Goal: Information Seeking & Learning: Learn about a topic

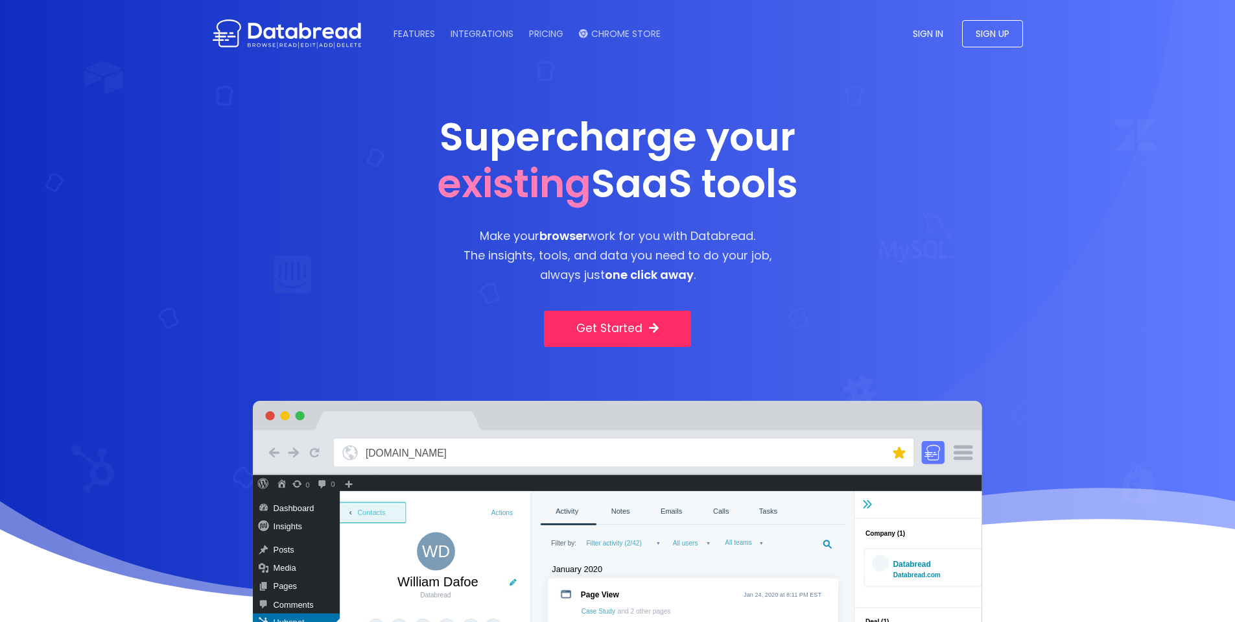
click at [571, 181] on span "existing" at bounding box center [515, 183] width 154 height 54
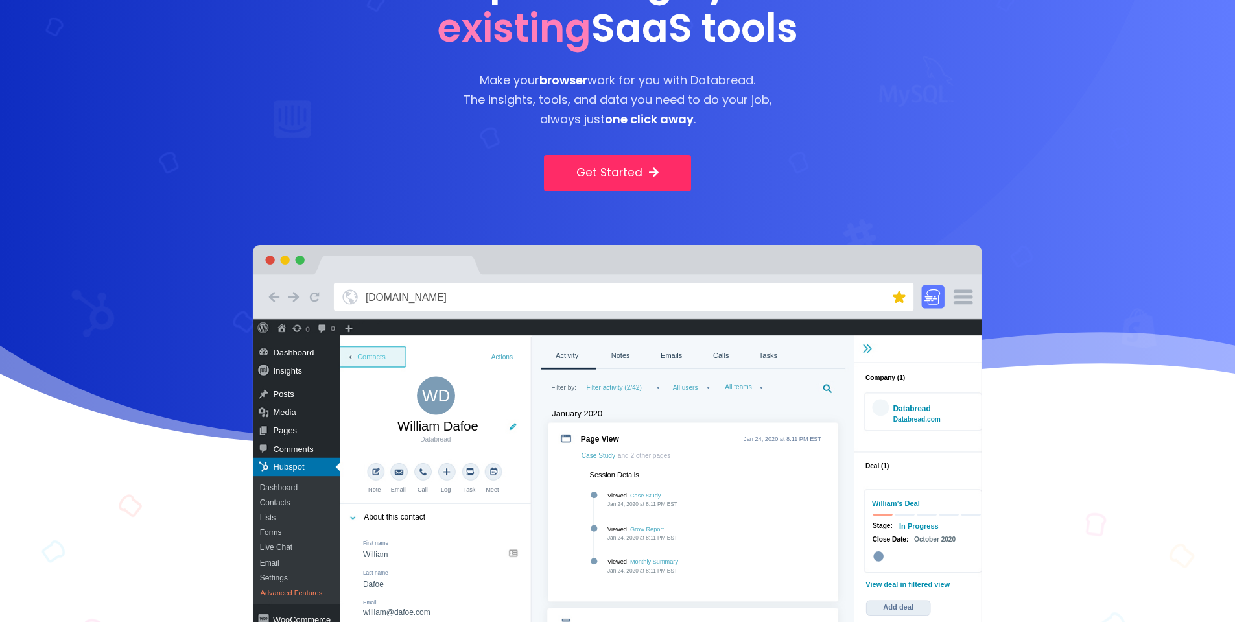
drag, startPoint x: 700, startPoint y: 305, endPoint x: 478, endPoint y: 95, distance: 305.4
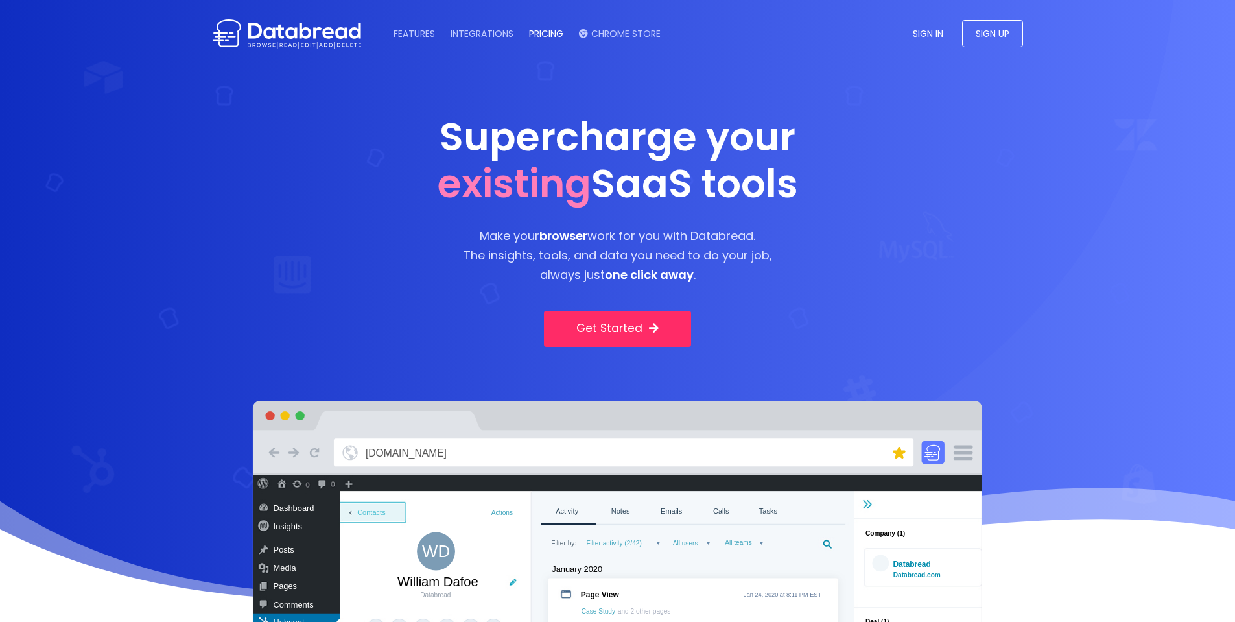
click at [544, 33] on link "PRICING" at bounding box center [546, 33] width 47 height 13
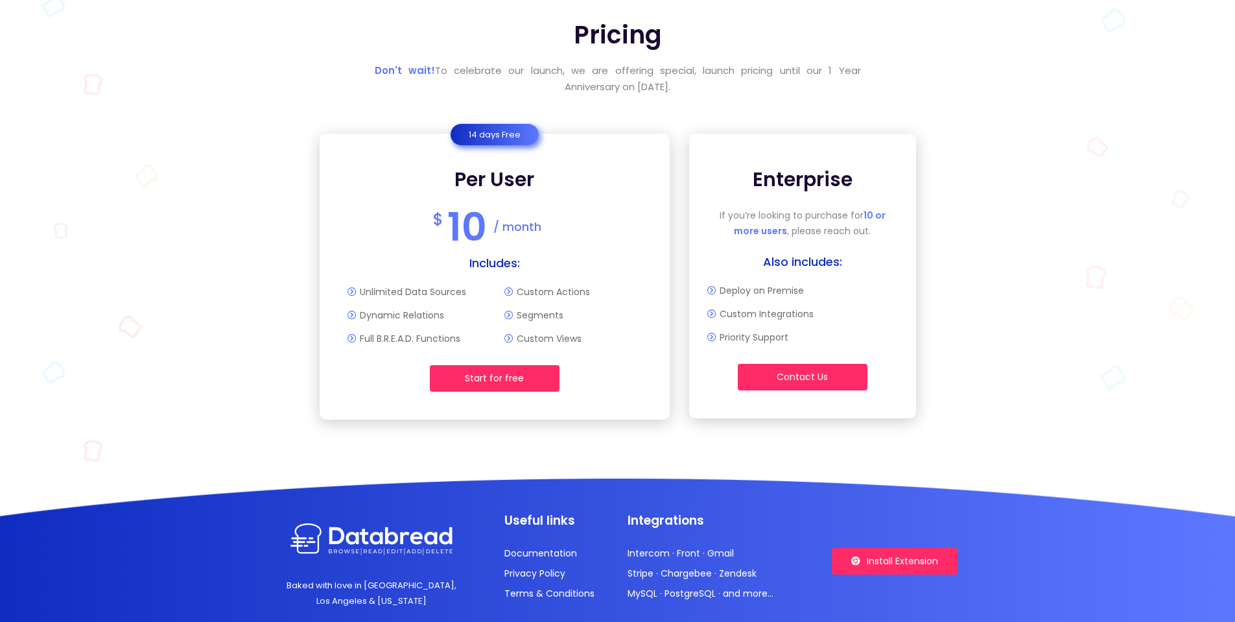
scroll to position [2926, 0]
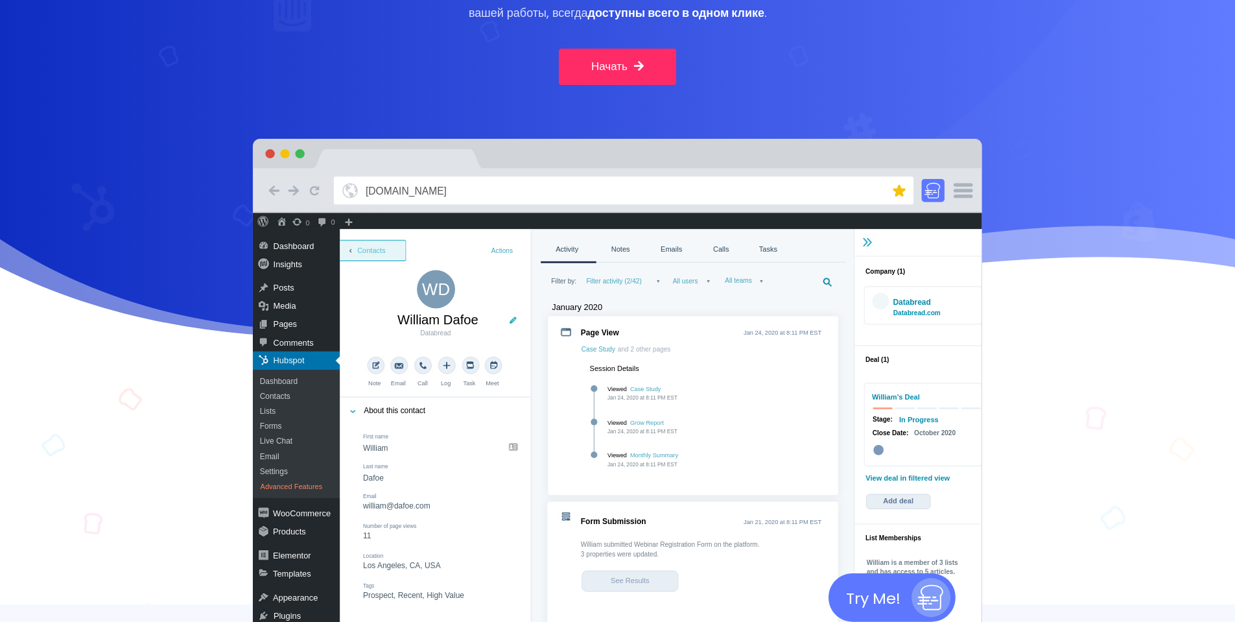
scroll to position [311, 0]
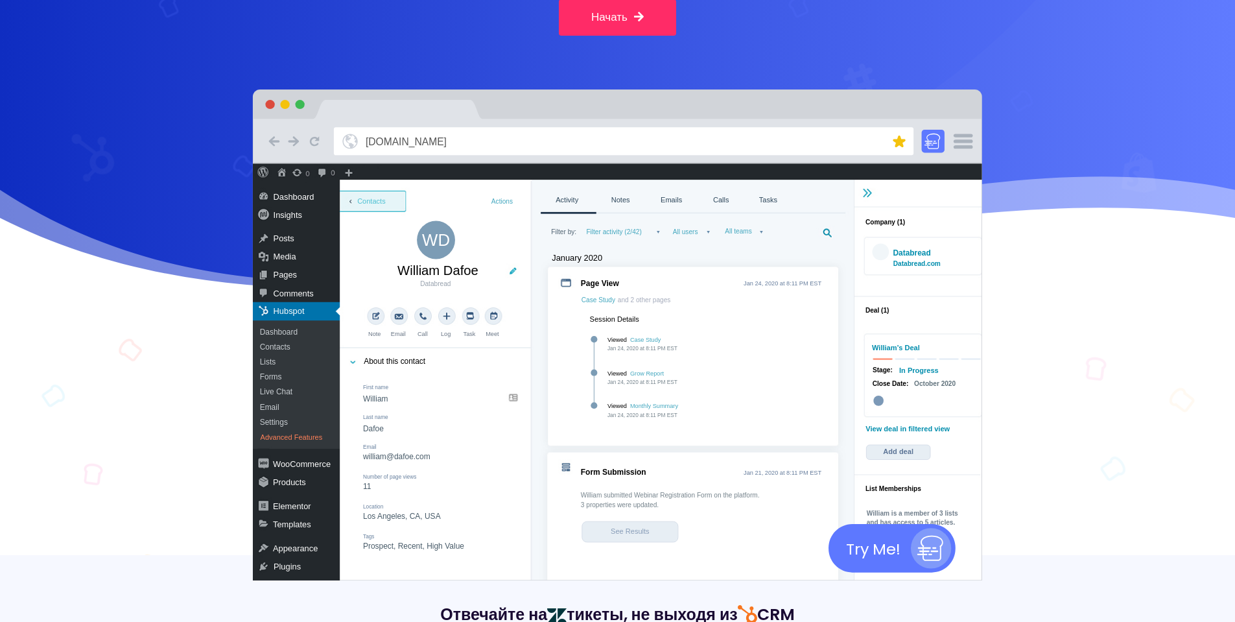
click at [885, 547] on text "Try Me!" at bounding box center [873, 548] width 54 height 21
click at [980, 283] on image at bounding box center [1093, 372] width 227 height 436
click at [980, 320] on image at bounding box center [1093, 372] width 227 height 436
click at [980, 331] on image at bounding box center [1093, 372] width 227 height 436
click at [980, 386] on image at bounding box center [1093, 372] width 227 height 436
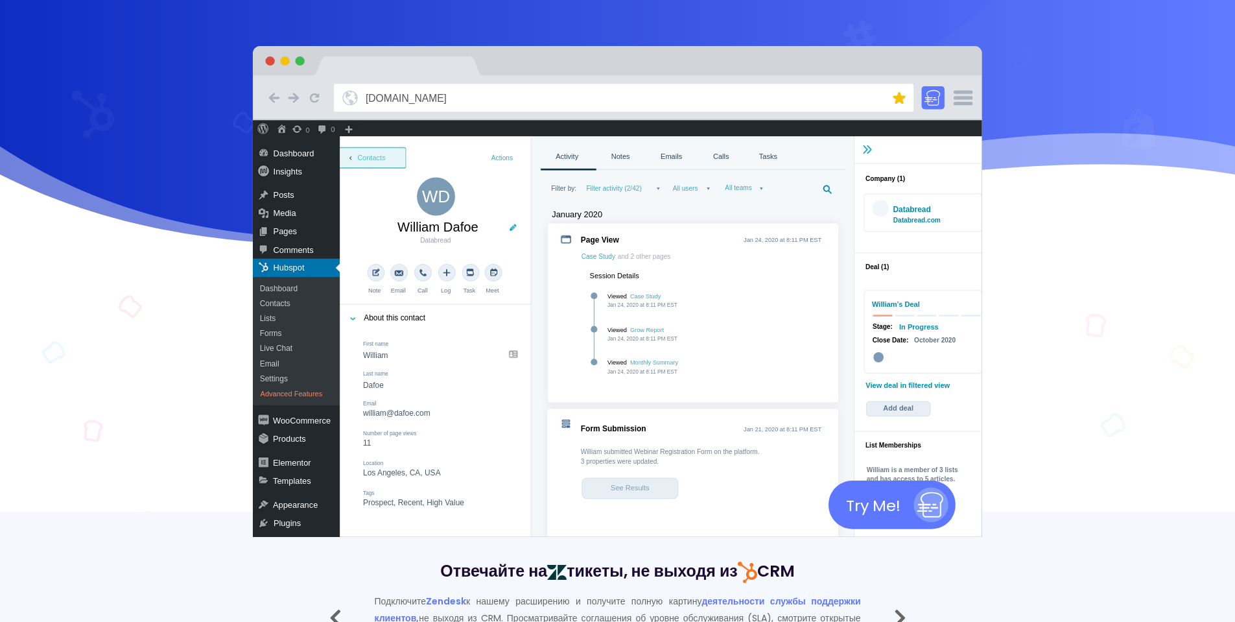
scroll to position [389, 0]
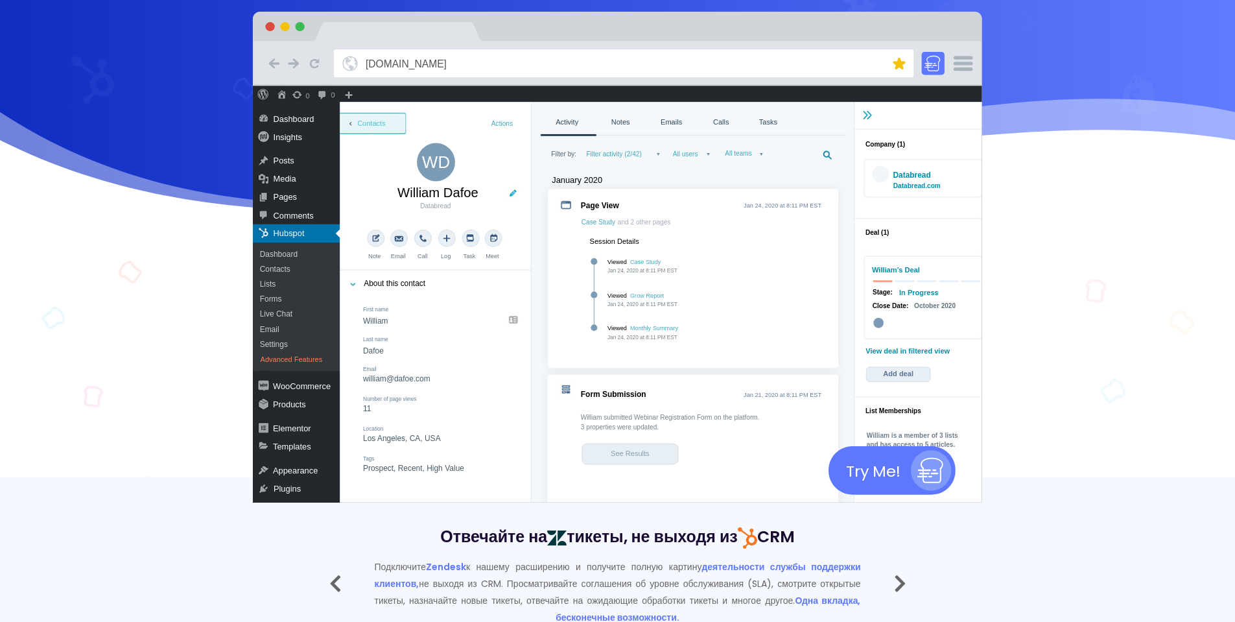
drag, startPoint x: 578, startPoint y: 436, endPoint x: 547, endPoint y: 412, distance: 39.4
click at [567, 427] on image at bounding box center [617, 294] width 729 height 417
drag, startPoint x: 346, startPoint y: 289, endPoint x: 298, endPoint y: 266, distance: 53.4
click at [338, 285] on image at bounding box center [617, 294] width 729 height 417
drag, startPoint x: 298, startPoint y: 266, endPoint x: 466, endPoint y: 403, distance: 217.1
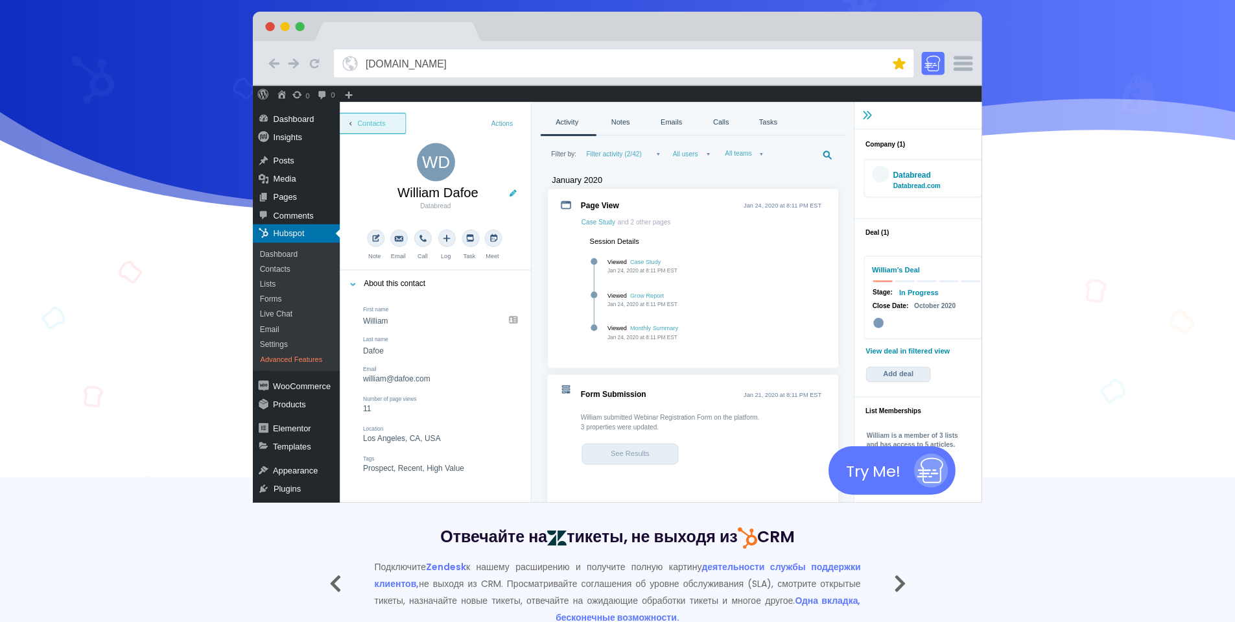
click at [466, 427] on image at bounding box center [617, 294] width 729 height 417
drag, startPoint x: 459, startPoint y: 259, endPoint x: 479, endPoint y: 129, distance: 131.2
click at [479, 130] on image at bounding box center [617, 294] width 729 height 417
drag, startPoint x: 440, startPoint y: 116, endPoint x: 399, endPoint y: 115, distance: 40.9
click at [402, 115] on image at bounding box center [617, 294] width 729 height 417
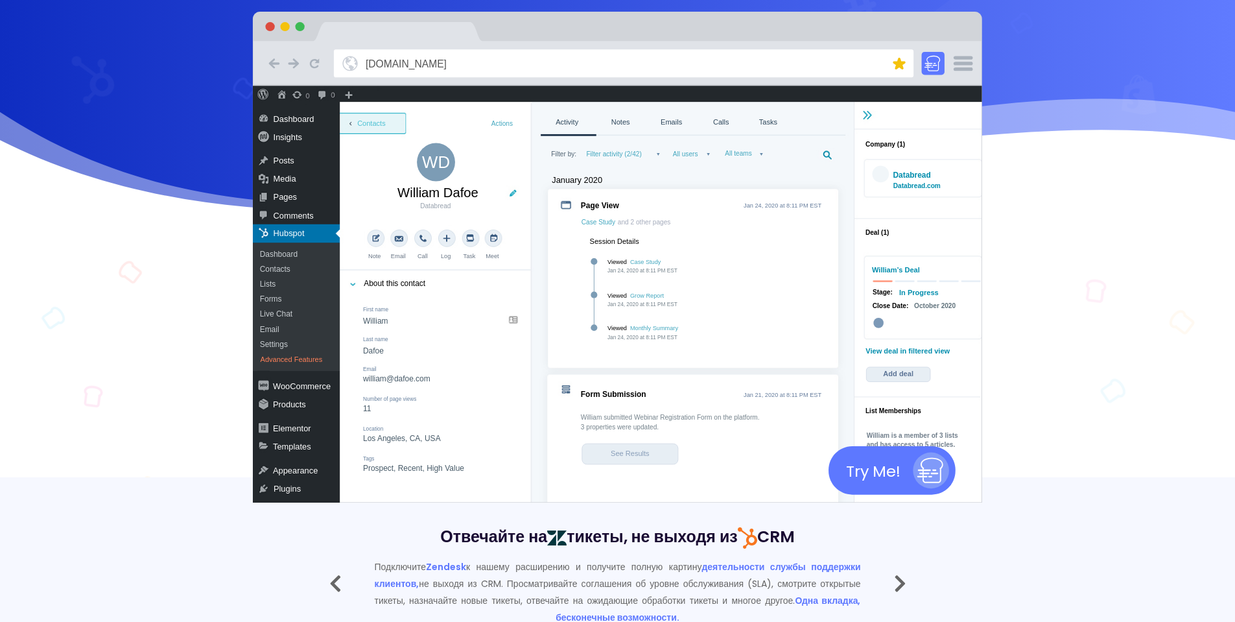
click at [375, 121] on image at bounding box center [617, 294] width 729 height 417
drag, startPoint x: 877, startPoint y: 56, endPoint x: 794, endPoint y: 86, distance: 88.8
click at [875, 57] on icon at bounding box center [624, 63] width 580 height 28
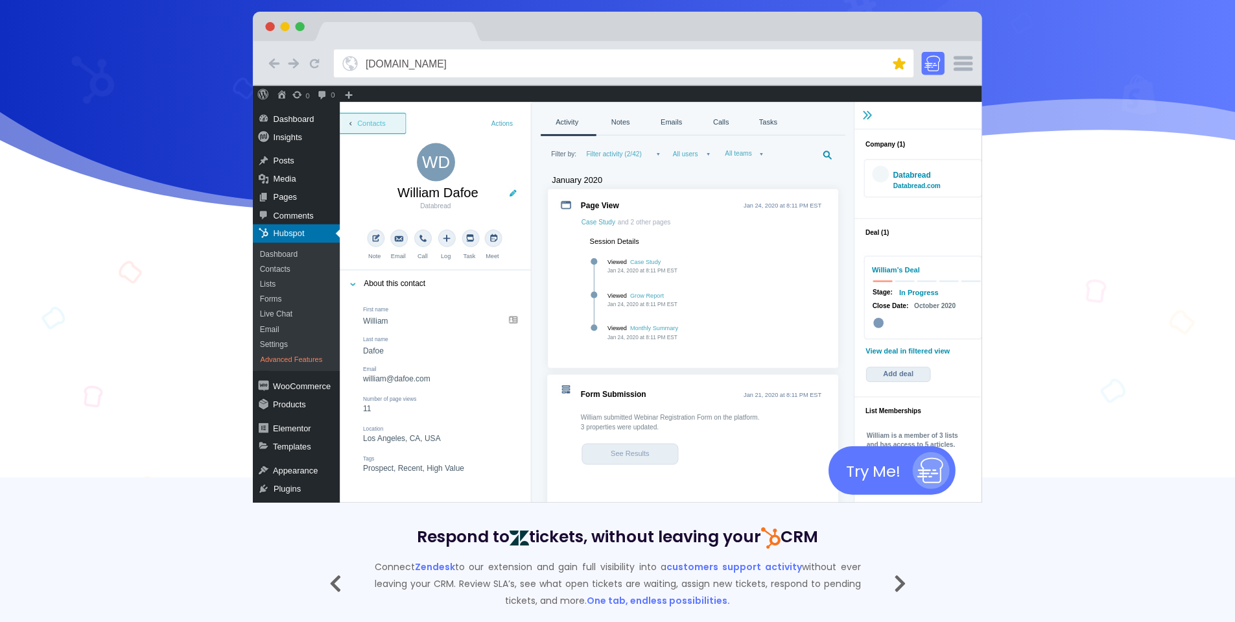
click at [881, 469] on text "Try Me!" at bounding box center [873, 470] width 54 height 21
click at [980, 300] on image at bounding box center [1093, 295] width 227 height 436
click at [980, 305] on image at bounding box center [1093, 295] width 227 height 436
click at [980, 351] on image at bounding box center [1093, 295] width 227 height 436
click at [980, 366] on image at bounding box center [1093, 295] width 227 height 436
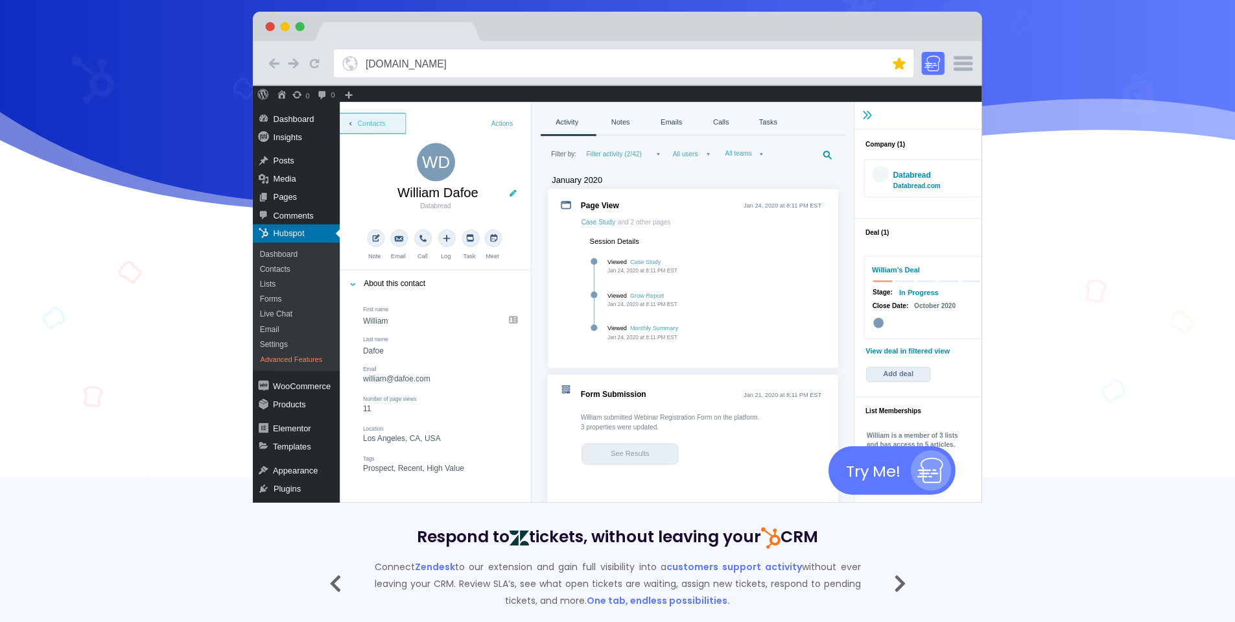
click at [980, 251] on image at bounding box center [1093, 295] width 227 height 436
click at [980, 197] on image at bounding box center [1093, 295] width 227 height 436
drag, startPoint x: 879, startPoint y: 203, endPoint x: 917, endPoint y: 207, distance: 37.9
click at [980, 206] on image at bounding box center [1093, 295] width 227 height 436
click at [980, 207] on image at bounding box center [1093, 295] width 227 height 436
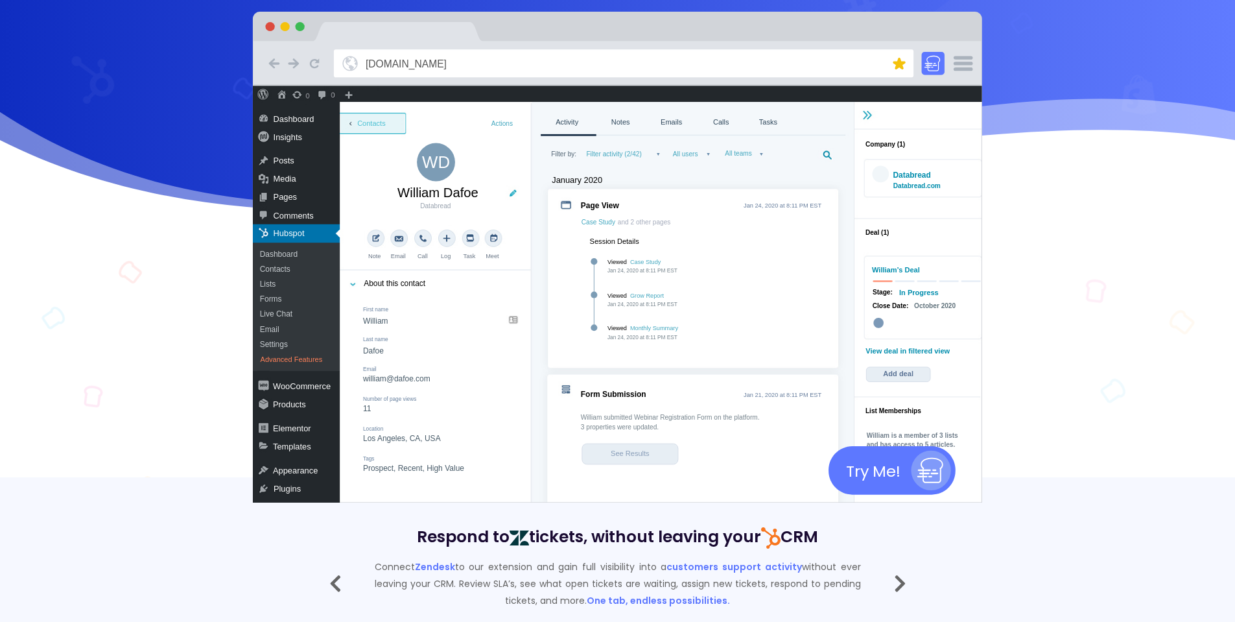
click at [628, 379] on image at bounding box center [617, 294] width 729 height 417
click at [901, 584] on icon at bounding box center [900, 583] width 12 height 19
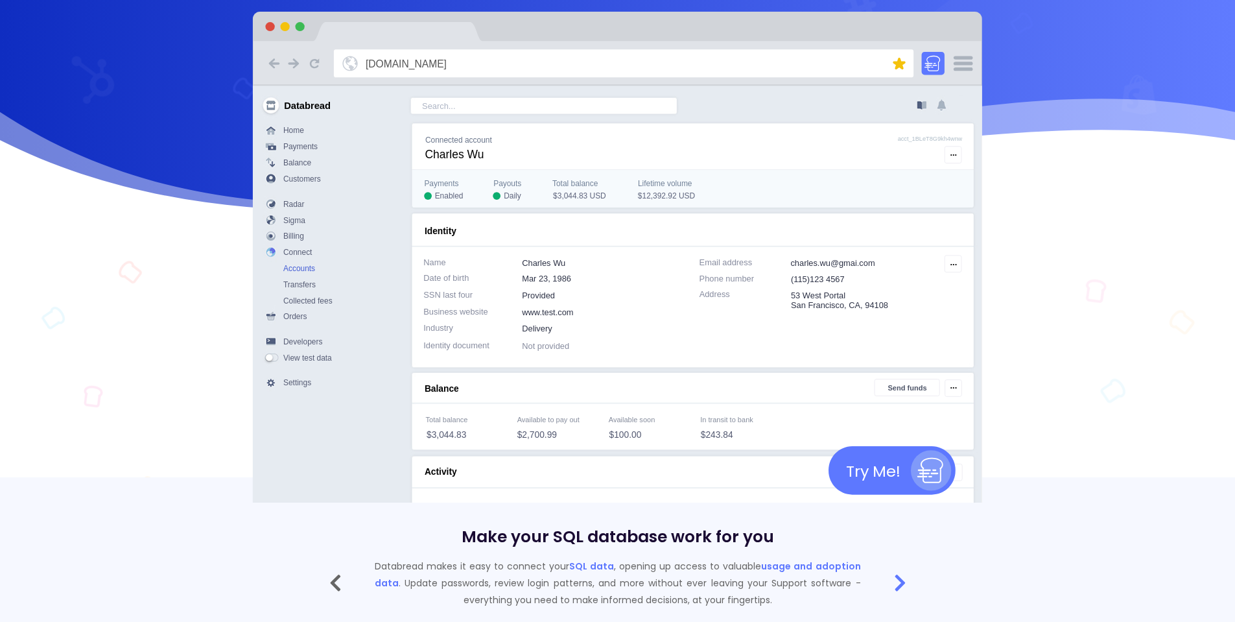
click at [897, 580] on icon at bounding box center [900, 583] width 12 height 19
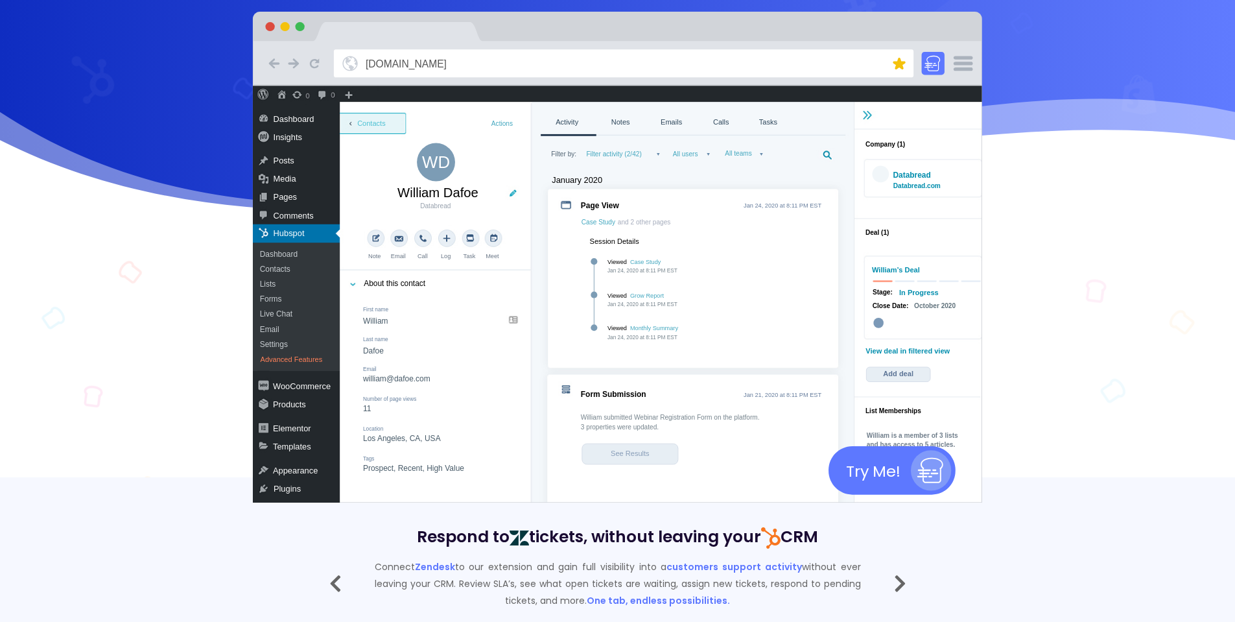
click at [897, 580] on icon at bounding box center [900, 583] width 12 height 19
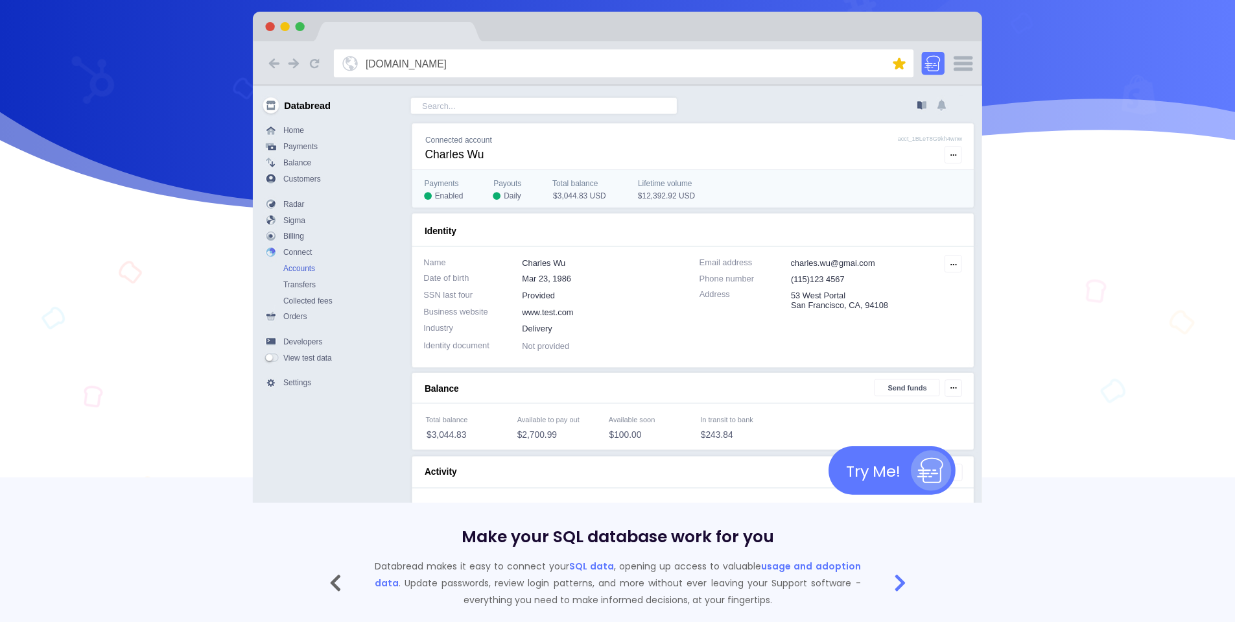
click at [894, 580] on icon at bounding box center [900, 583] width 12 height 19
